Goal: Task Accomplishment & Management: Complete application form

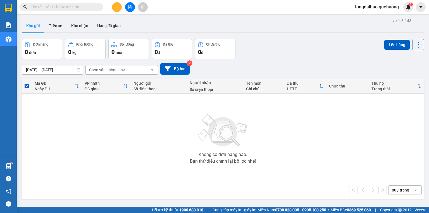
click at [88, 9] on input "text" at bounding box center [64, 7] width 66 height 6
click at [75, 8] on input "text" at bounding box center [64, 7] width 66 height 6
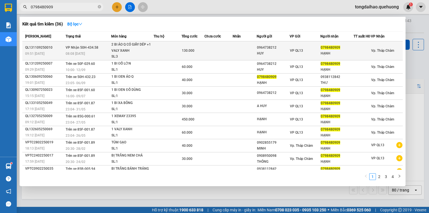
type input "0798480909"
click at [157, 59] on td at bounding box center [168, 50] width 28 height 19
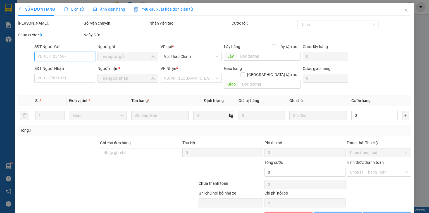
type input "0964738212"
type input "HUY"
type input "0798480909"
type input "HẠNH"
type input "130.000"
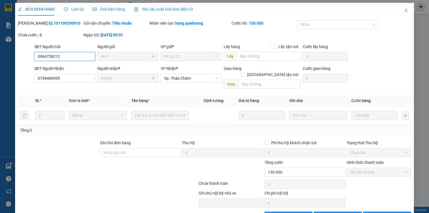
scroll to position [12, 0]
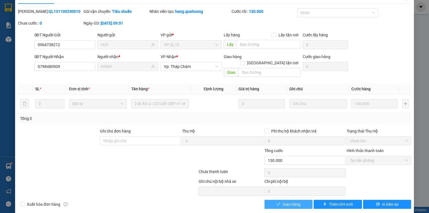
click at [288, 201] on span "Giao hàng" at bounding box center [292, 204] width 18 height 6
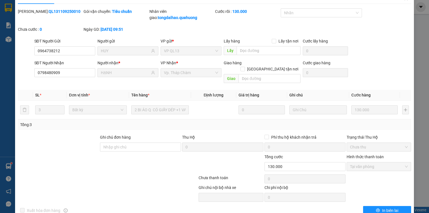
scroll to position [0, 0]
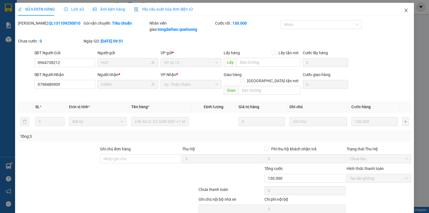
click at [404, 9] on icon "close" at bounding box center [406, 10] width 4 height 4
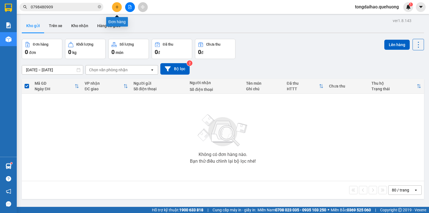
click at [117, 6] on icon "plus" at bounding box center [117, 6] width 0 height 3
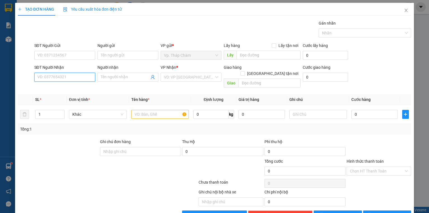
click at [78, 78] on input "SĐT Người Nhận" at bounding box center [64, 77] width 61 height 9
click at [57, 77] on input "SĐT Người Nhận" at bounding box center [64, 77] width 61 height 9
type input "0941374507"
click at [114, 74] on input "Người nhận" at bounding box center [125, 77] width 49 height 6
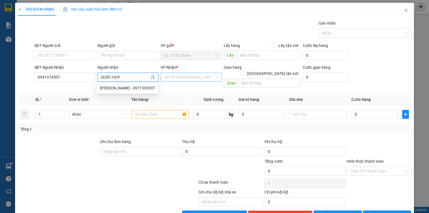
type input "QUỐC HUY"
click at [173, 79] on input "search" at bounding box center [189, 77] width 50 height 8
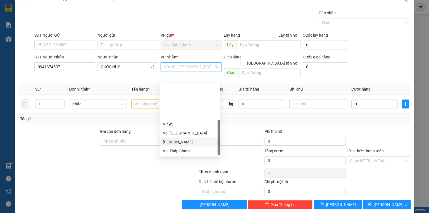
scroll to position [45, 0]
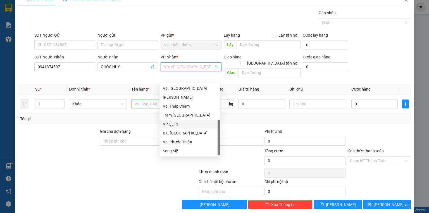
drag, startPoint x: 184, startPoint y: 123, endPoint x: 178, endPoint y: 123, distance: 6.2
click at [184, 123] on div "VP QL13" at bounding box center [190, 124] width 54 height 6
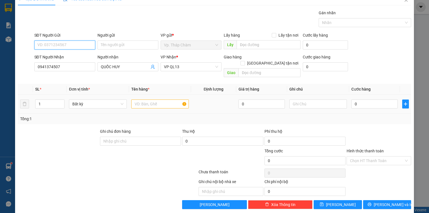
drag, startPoint x: 53, startPoint y: 46, endPoint x: 348, endPoint y: 88, distance: 298.2
click at [56, 46] on input "SĐT Người Gửi" at bounding box center [64, 44] width 61 height 9
type input "0832006977"
click at [130, 45] on input "Người gửi" at bounding box center [127, 44] width 61 height 9
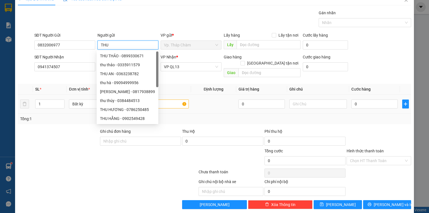
type input "THU"
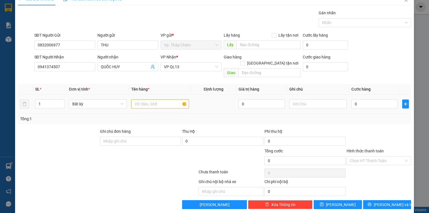
click at [173, 101] on input "text" at bounding box center [160, 103] width 58 height 9
type input "85-AA 377.87"
click at [316, 99] on input "text" at bounding box center [318, 103] width 58 height 9
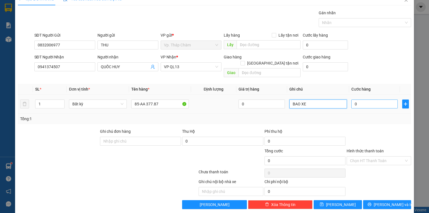
type input "BAO XE"
click at [367, 99] on input "0" at bounding box center [374, 103] width 46 height 9
type input "4"
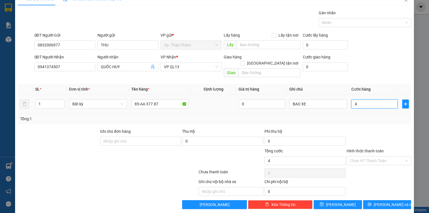
type input "45"
type input "450"
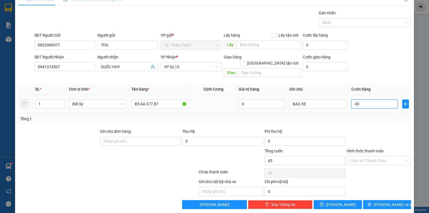
type input "450"
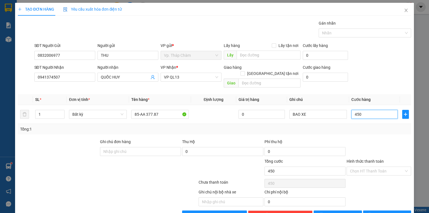
scroll to position [10, 0]
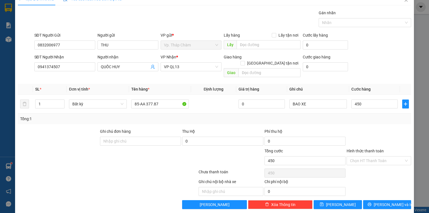
type input "450.000"
click at [376, 128] on div at bounding box center [379, 138] width 66 height 20
click at [311, 99] on input "BAO XE" at bounding box center [318, 103] width 58 height 9
click at [365, 156] on input "Hình thức thanh toán" at bounding box center [377, 160] width 54 height 8
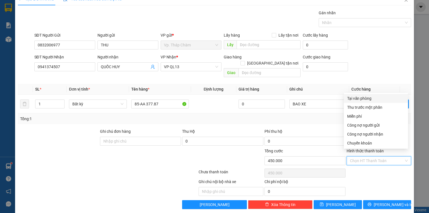
click at [358, 101] on div "Tại văn phòng" at bounding box center [376, 98] width 58 height 6
type input "0"
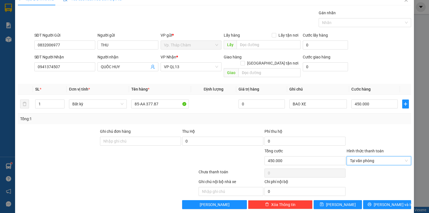
click at [383, 191] on div "Transit Pickup Surcharge Ids Transit Deliver Surcharge Ids Transit Deliver Surc…" at bounding box center [214, 109] width 393 height 199
click at [382, 200] on button "[PERSON_NAME] và In" at bounding box center [387, 204] width 48 height 9
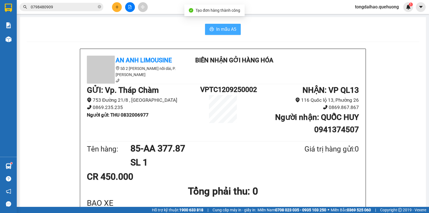
click at [224, 32] on span "In mẫu A5" at bounding box center [226, 29] width 20 height 7
